Goal: Find specific page/section: Find specific page/section

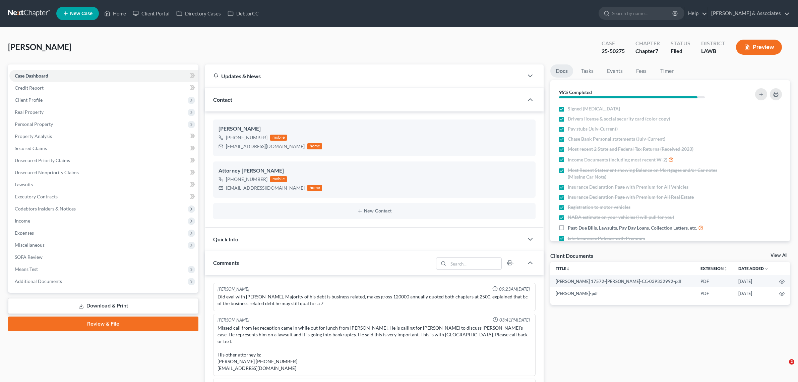
select select "0"
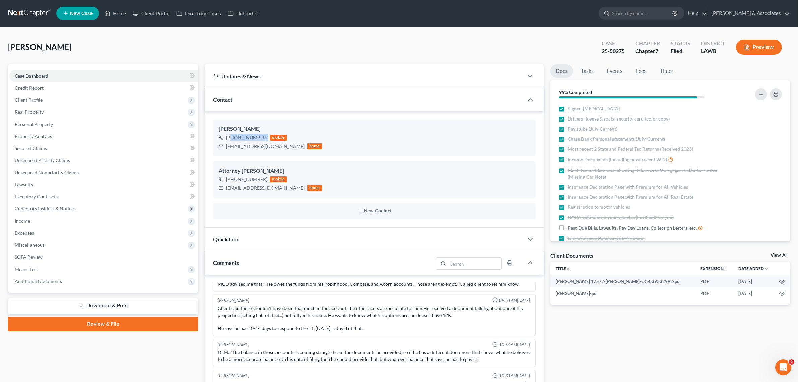
scroll to position [143, 0]
click at [116, 12] on link "Home" at bounding box center [115, 13] width 28 height 12
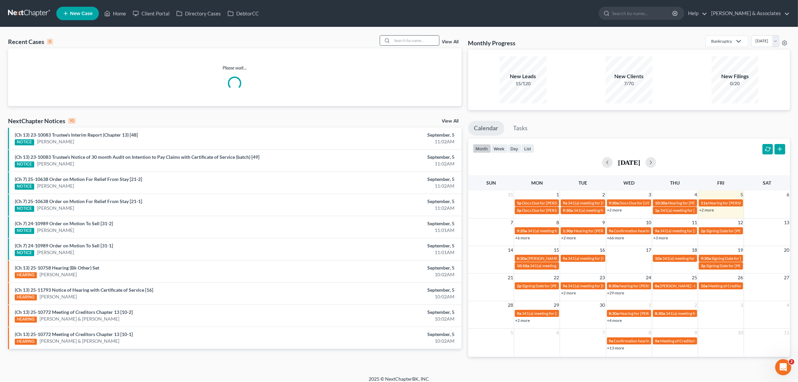
click at [413, 40] on input "search" at bounding box center [415, 41] width 47 height 10
type input "[PERSON_NAME]"
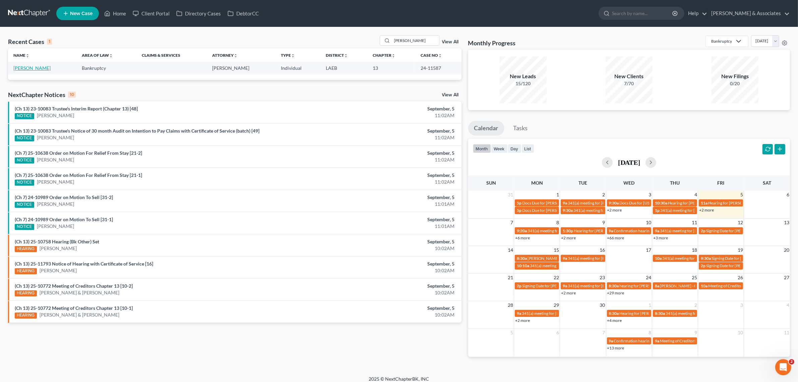
click at [31, 67] on link "[PERSON_NAME]" at bounding box center [31, 68] width 37 height 6
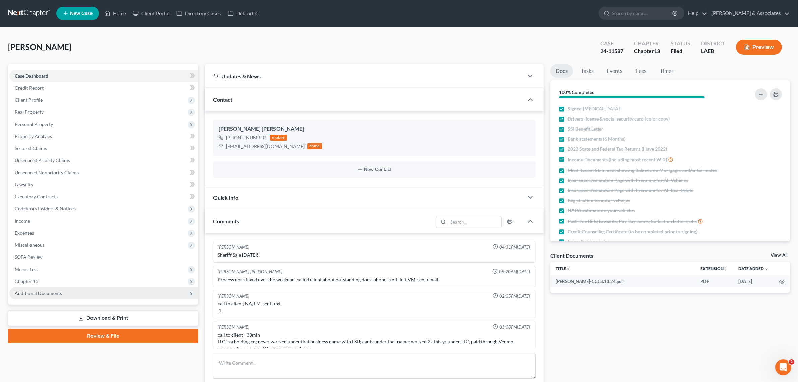
scroll to position [2094, 0]
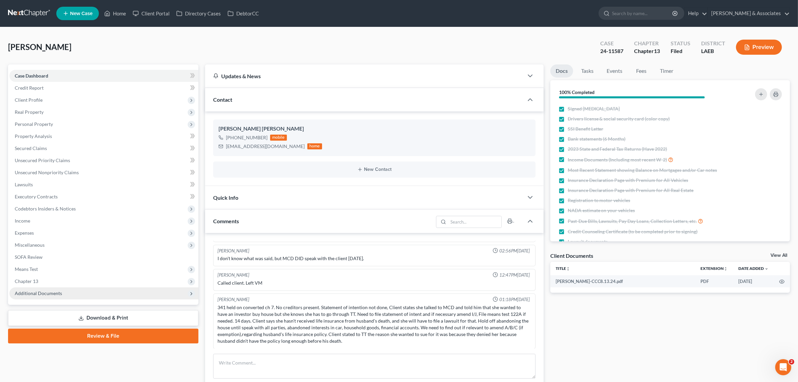
click at [37, 292] on span "Additional Documents" at bounding box center [38, 293] width 47 height 6
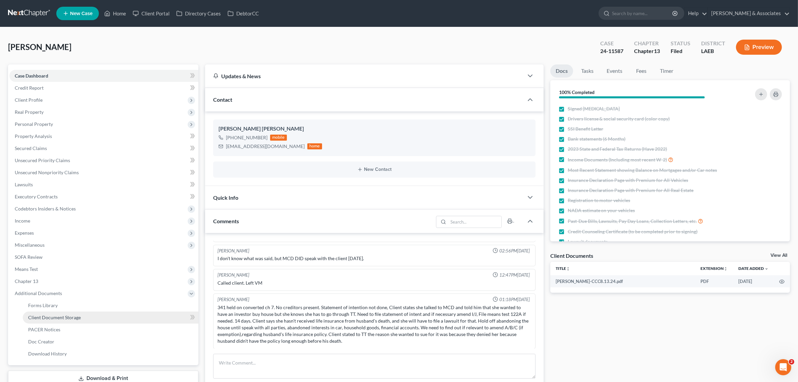
scroll to position [71, 0]
click at [37, 331] on link "PACER Notices" at bounding box center [111, 329] width 176 height 12
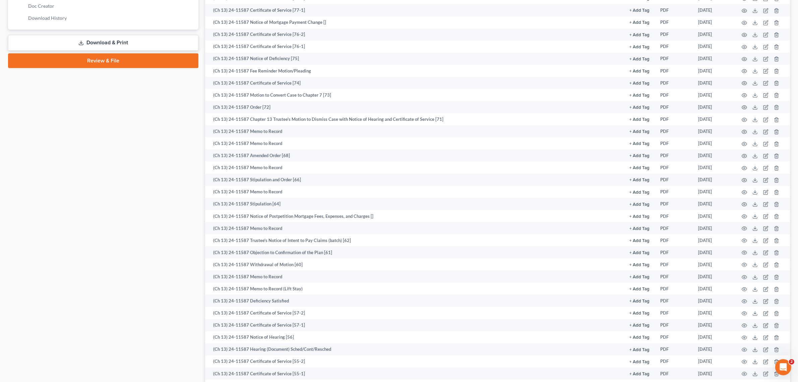
scroll to position [629, 0]
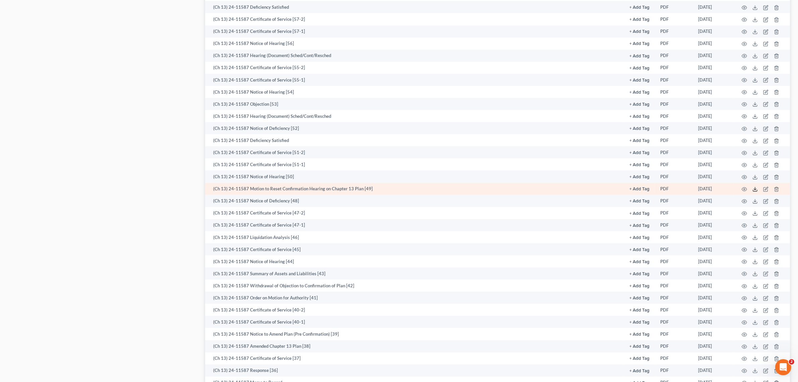
click at [754, 188] on icon at bounding box center [755, 188] width 5 height 5
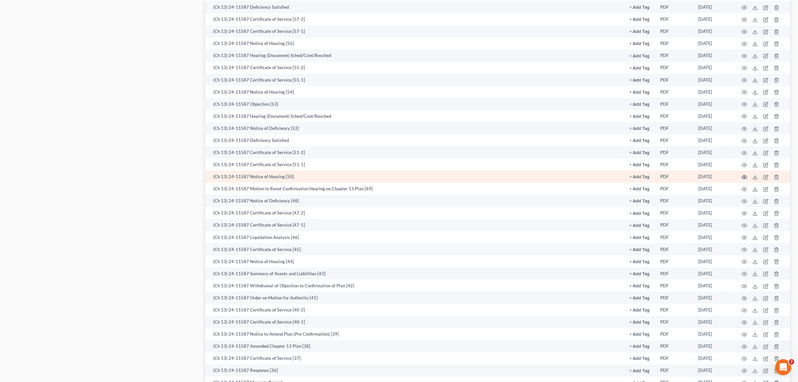
click at [746, 176] on icon "button" at bounding box center [744, 177] width 5 height 4
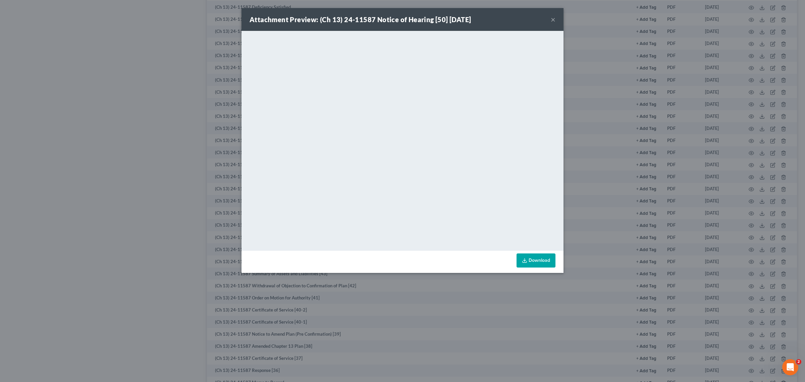
click at [552, 19] on button "×" at bounding box center [553, 19] width 5 height 8
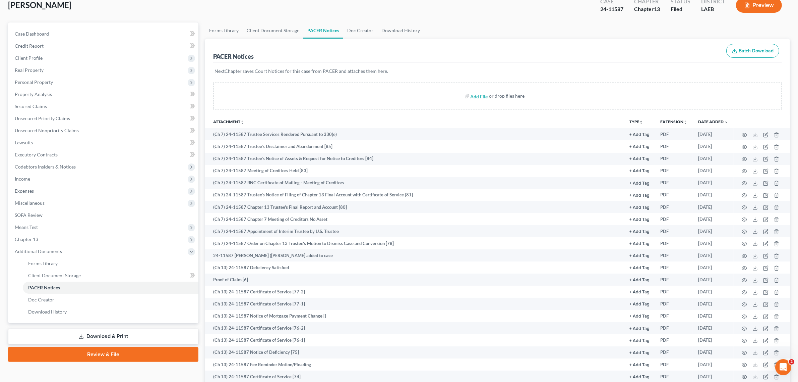
scroll to position [0, 0]
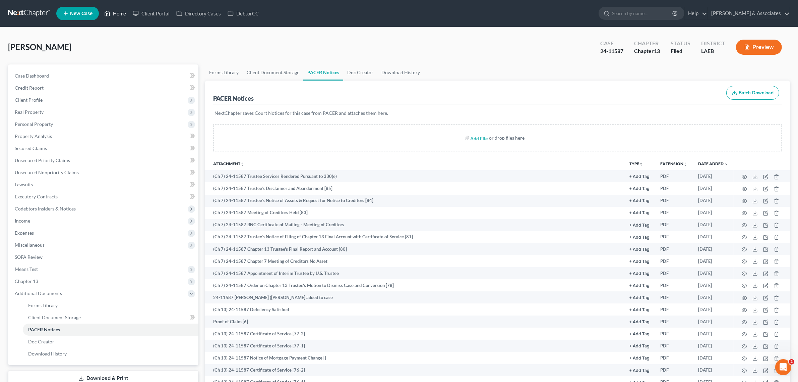
click at [121, 8] on link "Home" at bounding box center [115, 13] width 28 height 12
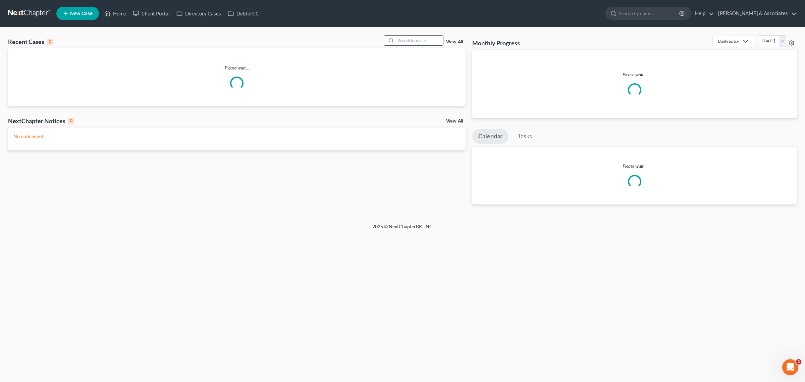
click at [417, 45] on input "search" at bounding box center [419, 41] width 47 height 10
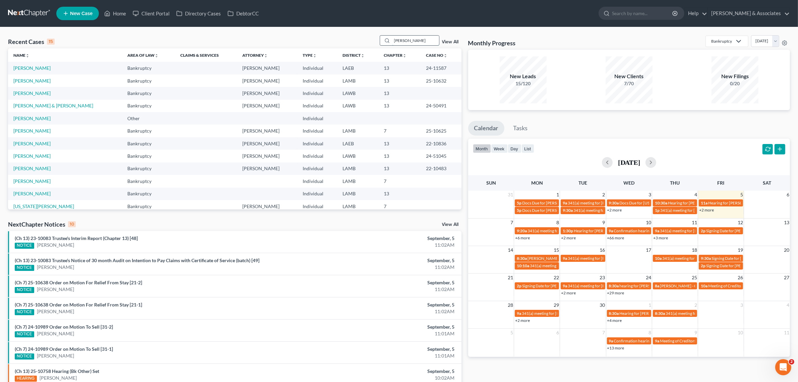
type input "[PERSON_NAME]"
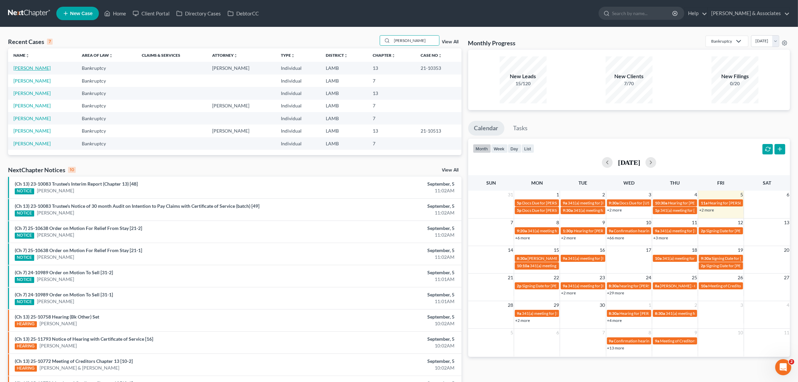
click at [38, 67] on link "[PERSON_NAME]" at bounding box center [31, 68] width 37 height 6
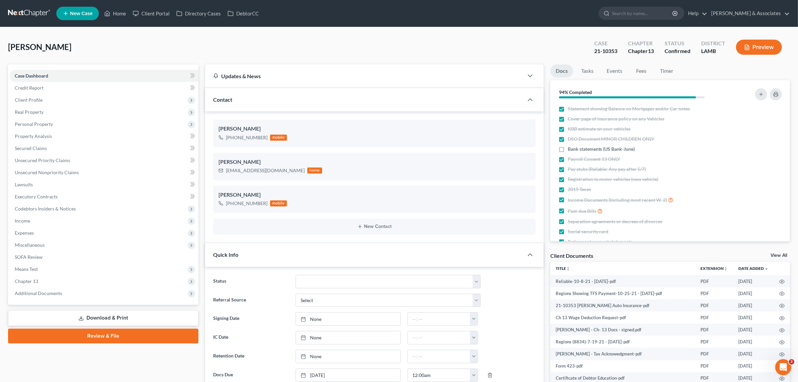
scroll to position [3697, 0]
drag, startPoint x: 619, startPoint y: 51, endPoint x: 594, endPoint y: 54, distance: 25.6
click at [594, 54] on div "Case 21-10353" at bounding box center [606, 48] width 34 height 20
copy div "21-10353"
drag, startPoint x: 39, startPoint y: 289, endPoint x: 44, endPoint y: 306, distance: 18.1
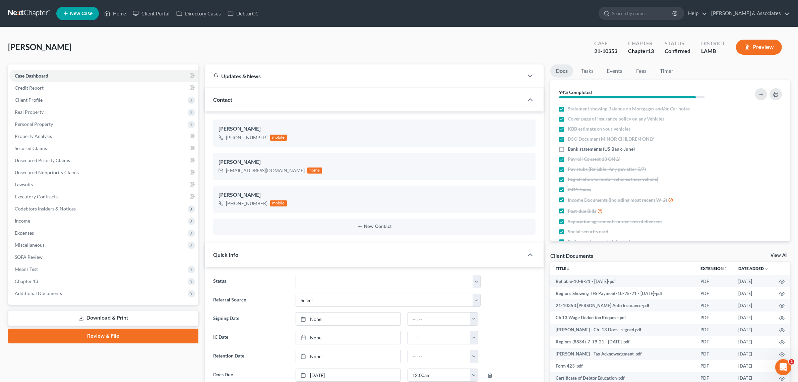
click at [39, 289] on span "Additional Documents" at bounding box center [103, 293] width 189 height 12
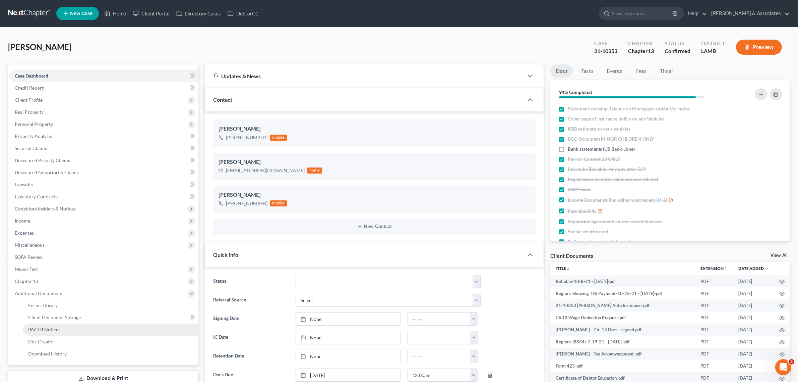
click at [44, 330] on span "PACER Notices" at bounding box center [44, 329] width 32 height 6
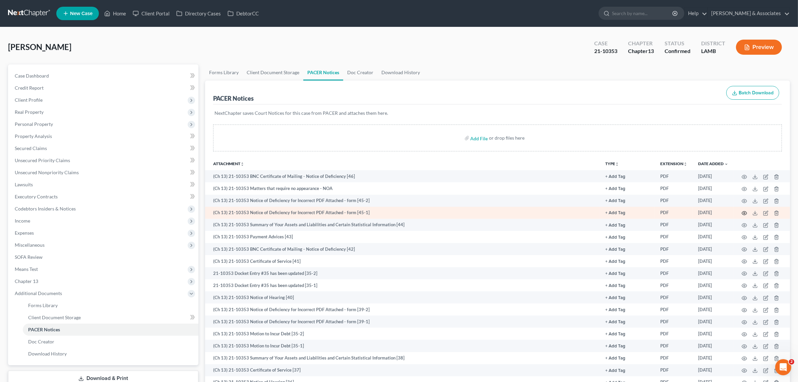
click at [742, 211] on icon "button" at bounding box center [744, 212] width 5 height 5
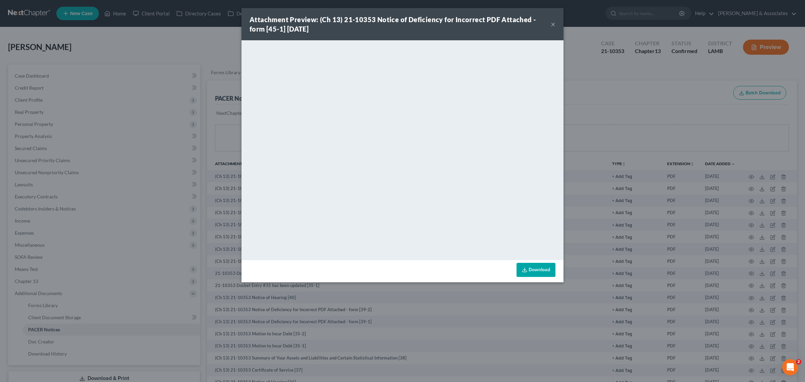
click at [553, 24] on button "×" at bounding box center [553, 24] width 5 height 8
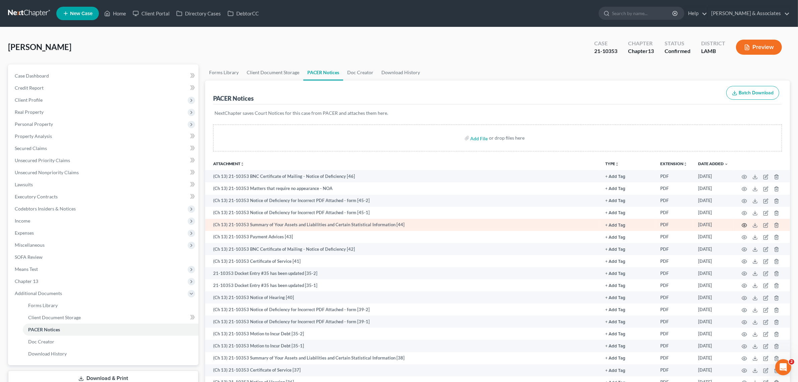
click at [744, 224] on circle "button" at bounding box center [744, 224] width 1 height 1
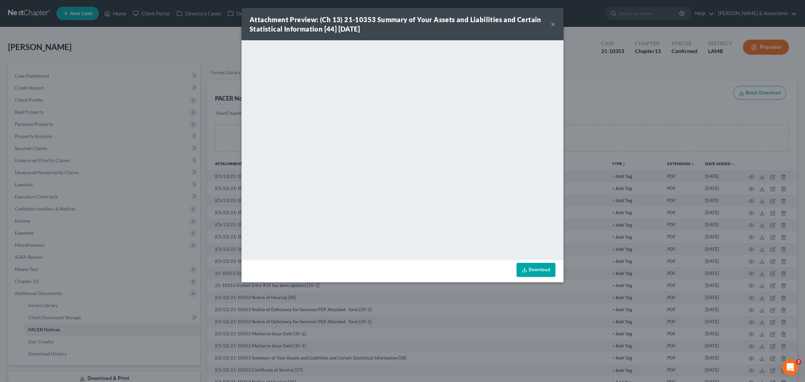
click at [552, 24] on button "×" at bounding box center [553, 24] width 5 height 8
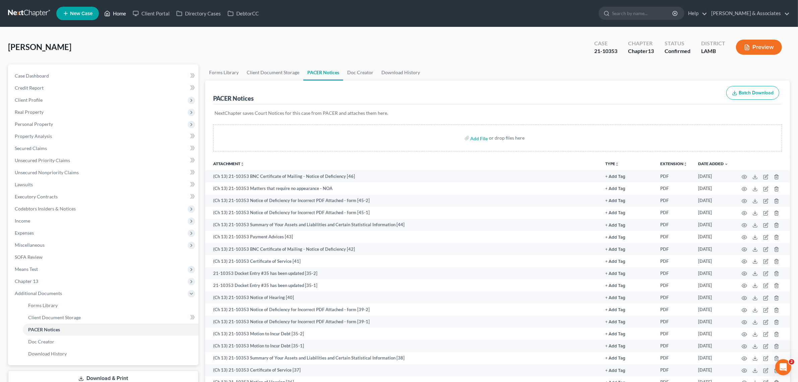
click at [117, 9] on link "Home" at bounding box center [115, 13] width 28 height 12
